Goal: Information Seeking & Learning: Learn about a topic

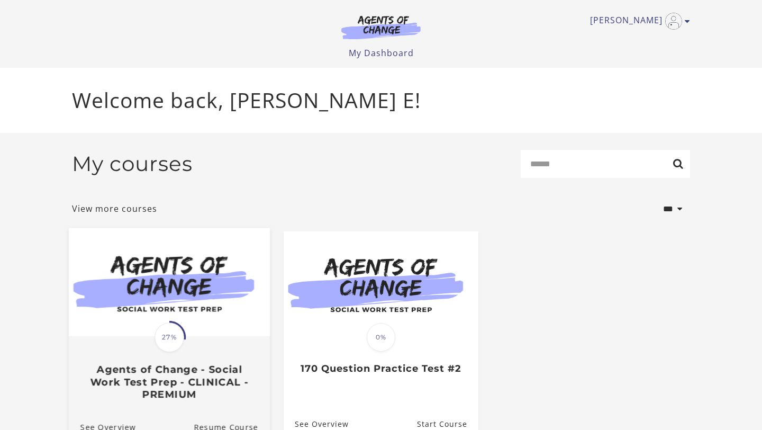
click at [172, 340] on span "27%" at bounding box center [170, 337] width 30 height 30
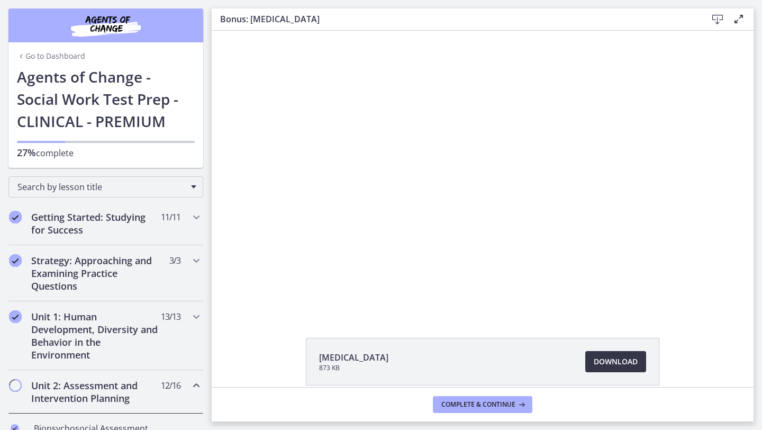
click at [622, 362] on span "Download Opens in a new window" at bounding box center [616, 361] width 44 height 13
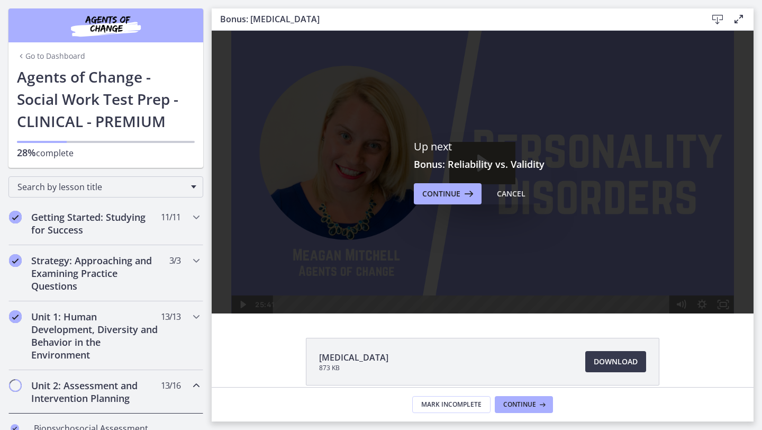
click at [61, 58] on link "Go to Dashboard" at bounding box center [51, 56] width 68 height 11
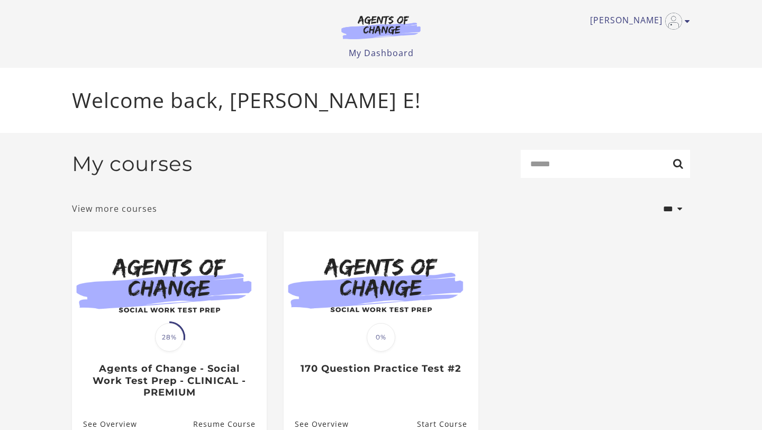
click at [135, 212] on link "View more courses" at bounding box center [114, 208] width 85 height 13
click at [688, 23] on icon "Toggle menu" at bounding box center [687, 21] width 5 height 8
click at [635, 58] on link "Support" at bounding box center [646, 57] width 93 height 18
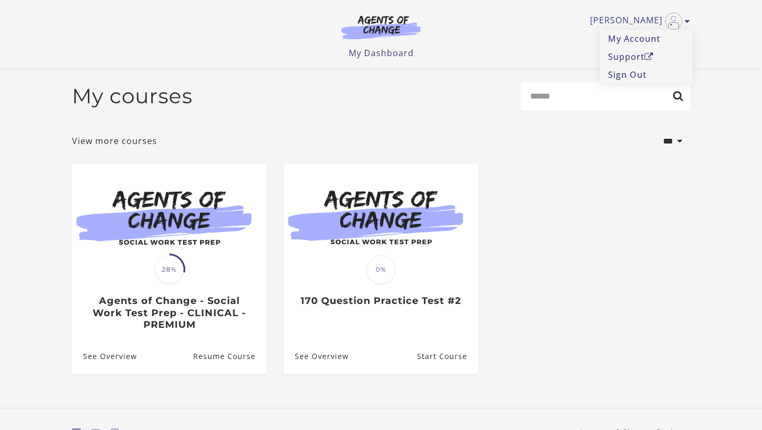
scroll to position [57, 0]
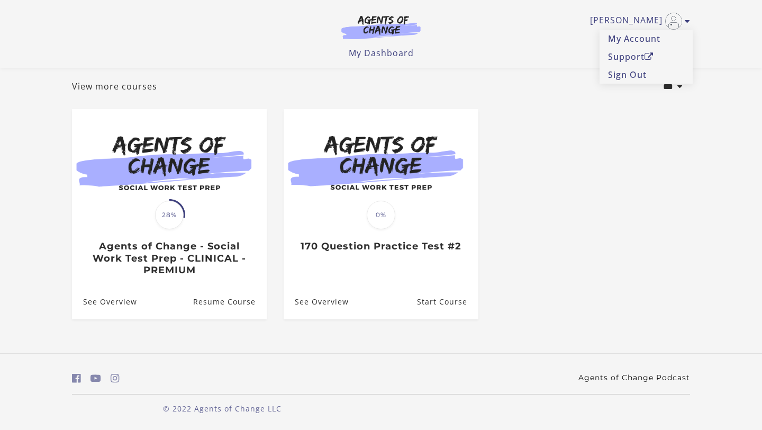
click at [598, 375] on link "Agents of Change Podcast" at bounding box center [634, 377] width 112 height 11
click at [513, 128] on ul "Translation missing: en.liquid.partials.dashboard_course_card.progress_descript…" at bounding box center [380, 222] width 635 height 227
click at [676, 90] on select "**********" at bounding box center [655, 86] width 70 height 29
